Goal: Task Accomplishment & Management: Manage account settings

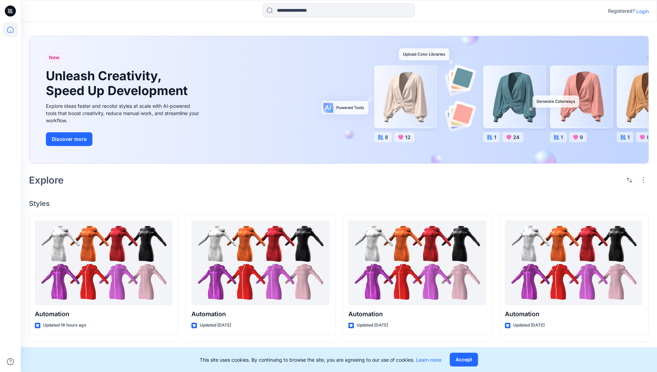
click at [641, 11] on p "Login" at bounding box center [642, 11] width 12 height 7
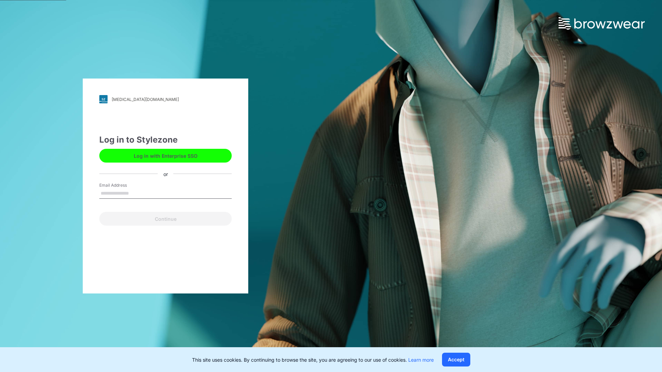
click at [136, 193] on input "Email Address" at bounding box center [165, 194] width 132 height 10
type input "**********"
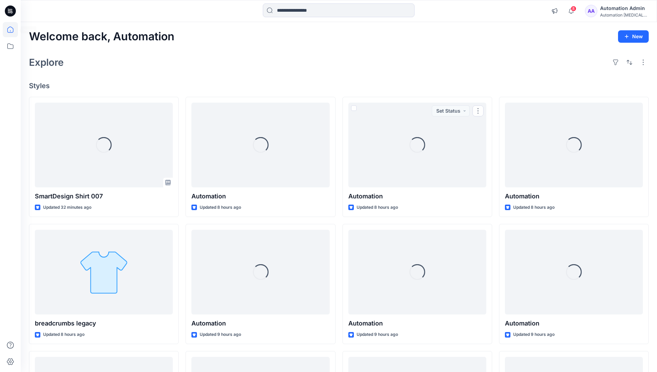
click at [13, 30] on icon at bounding box center [10, 30] width 6 height 6
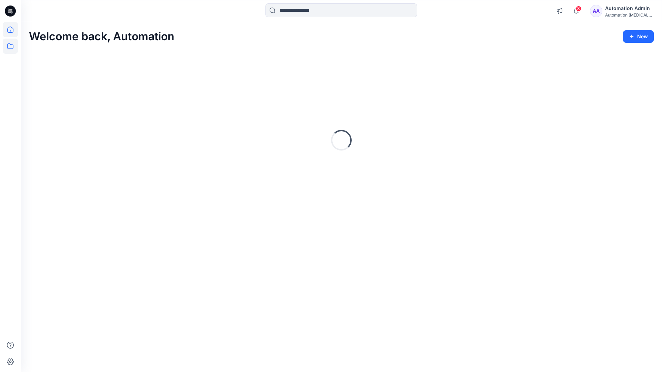
click at [12, 47] on icon at bounding box center [10, 46] width 15 height 15
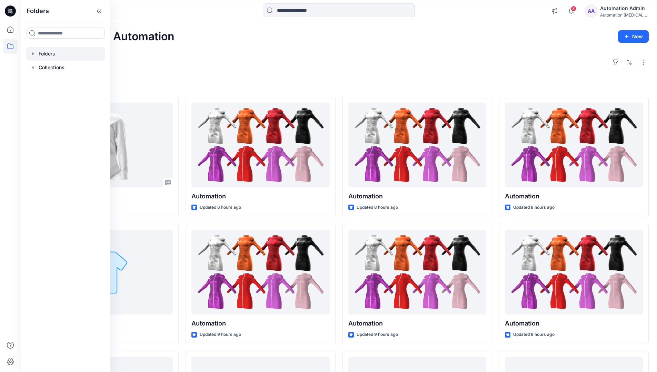
click at [48, 56] on div at bounding box center [65, 54] width 79 height 14
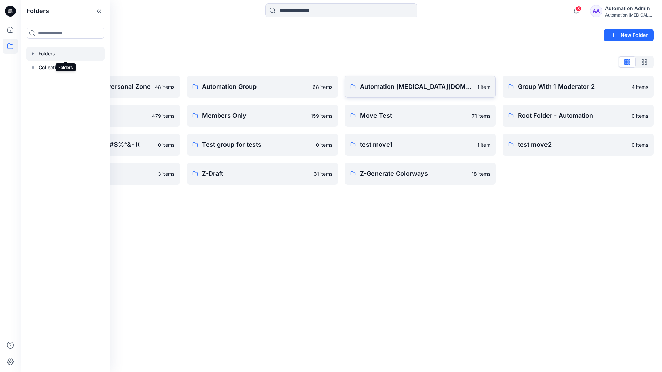
click at [372, 93] on link "Automation testim.io 1 item" at bounding box center [420, 87] width 151 height 22
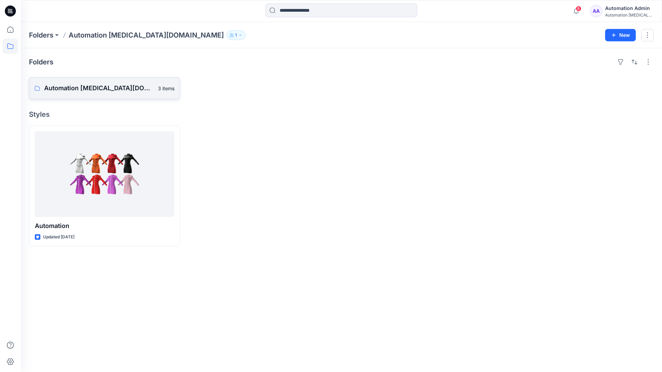
click at [91, 84] on p "Automation testim.io Board" at bounding box center [99, 88] width 110 height 10
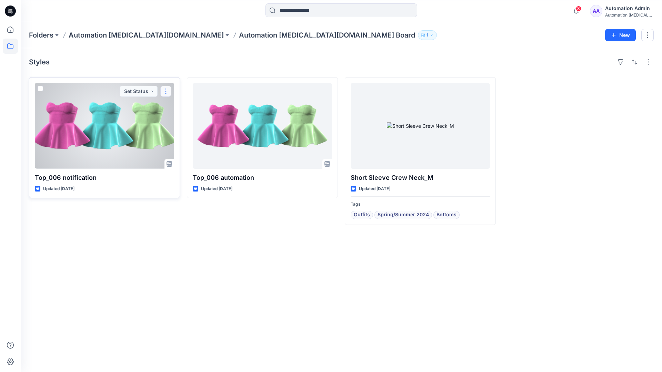
click at [166, 94] on button "button" at bounding box center [165, 91] width 11 height 11
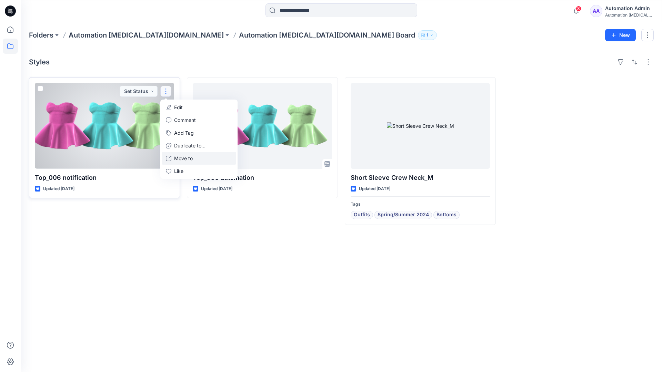
click at [172, 158] on button "Move to" at bounding box center [199, 158] width 74 height 13
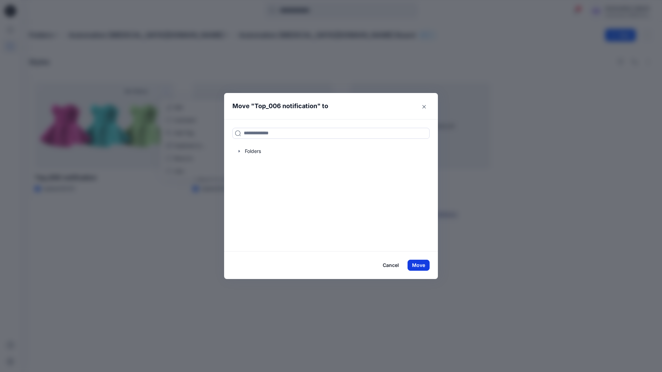
click at [421, 267] on button "Move" at bounding box center [419, 265] width 22 height 11
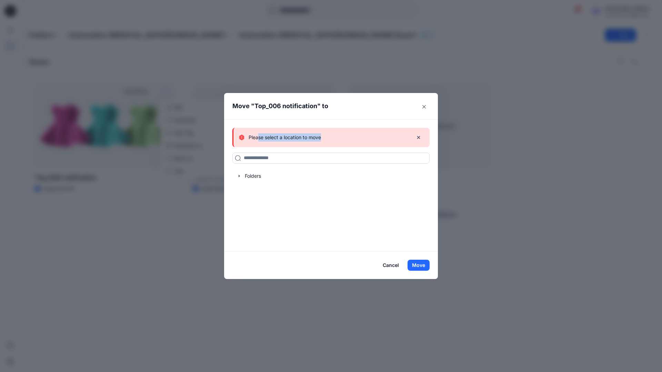
drag, startPoint x: 421, startPoint y: 267, endPoint x: 259, endPoint y: 136, distance: 208.7
click at [259, 136] on div "Please select a location to move" at bounding box center [323, 137] width 169 height 8
click at [419, 138] on icon "button" at bounding box center [419, 138] width 6 height 6
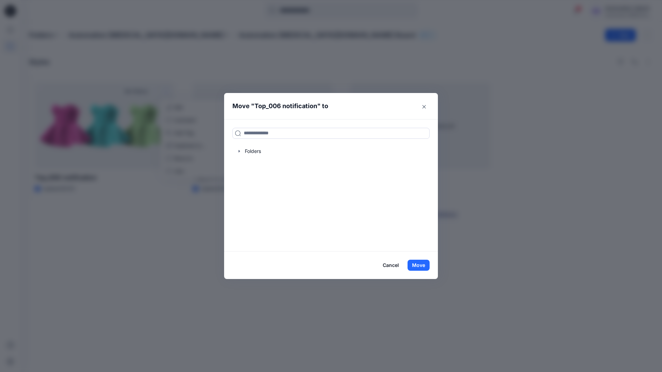
click at [390, 266] on button "Cancel" at bounding box center [390, 265] width 25 height 11
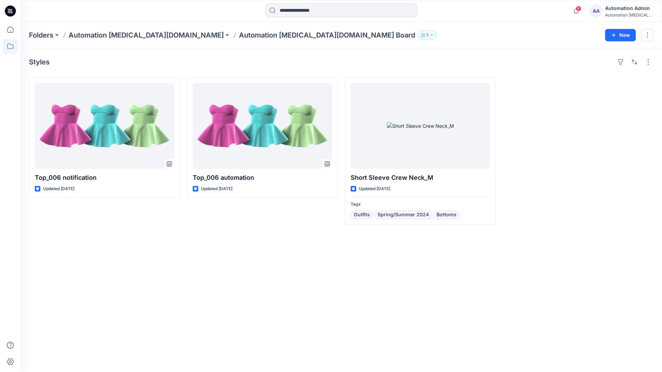
click at [614, 13] on div "Automation [MEDICAL_DATA]..." at bounding box center [629, 14] width 48 height 5
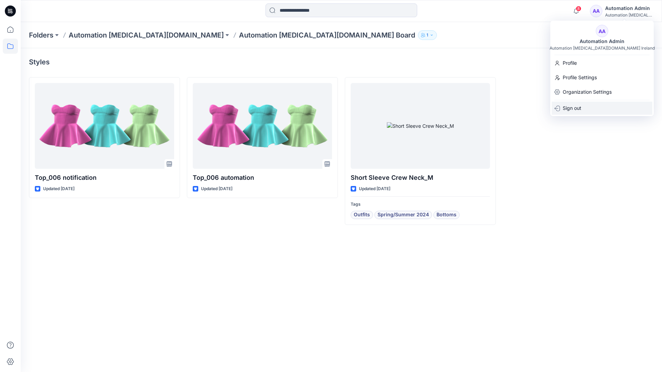
click at [581, 111] on p "Sign out" at bounding box center [572, 108] width 19 height 13
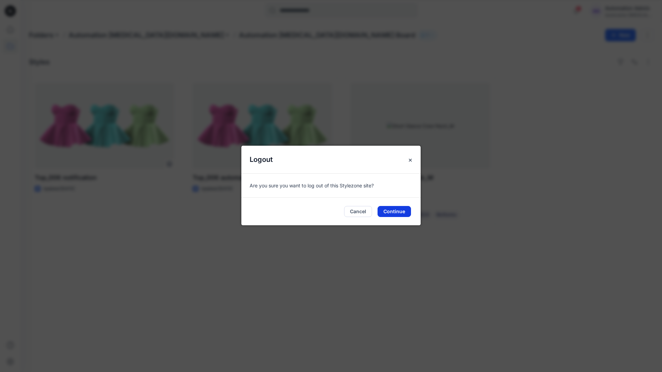
click at [401, 209] on button "Continue" at bounding box center [394, 211] width 33 height 11
